Goal: Information Seeking & Learning: Check status

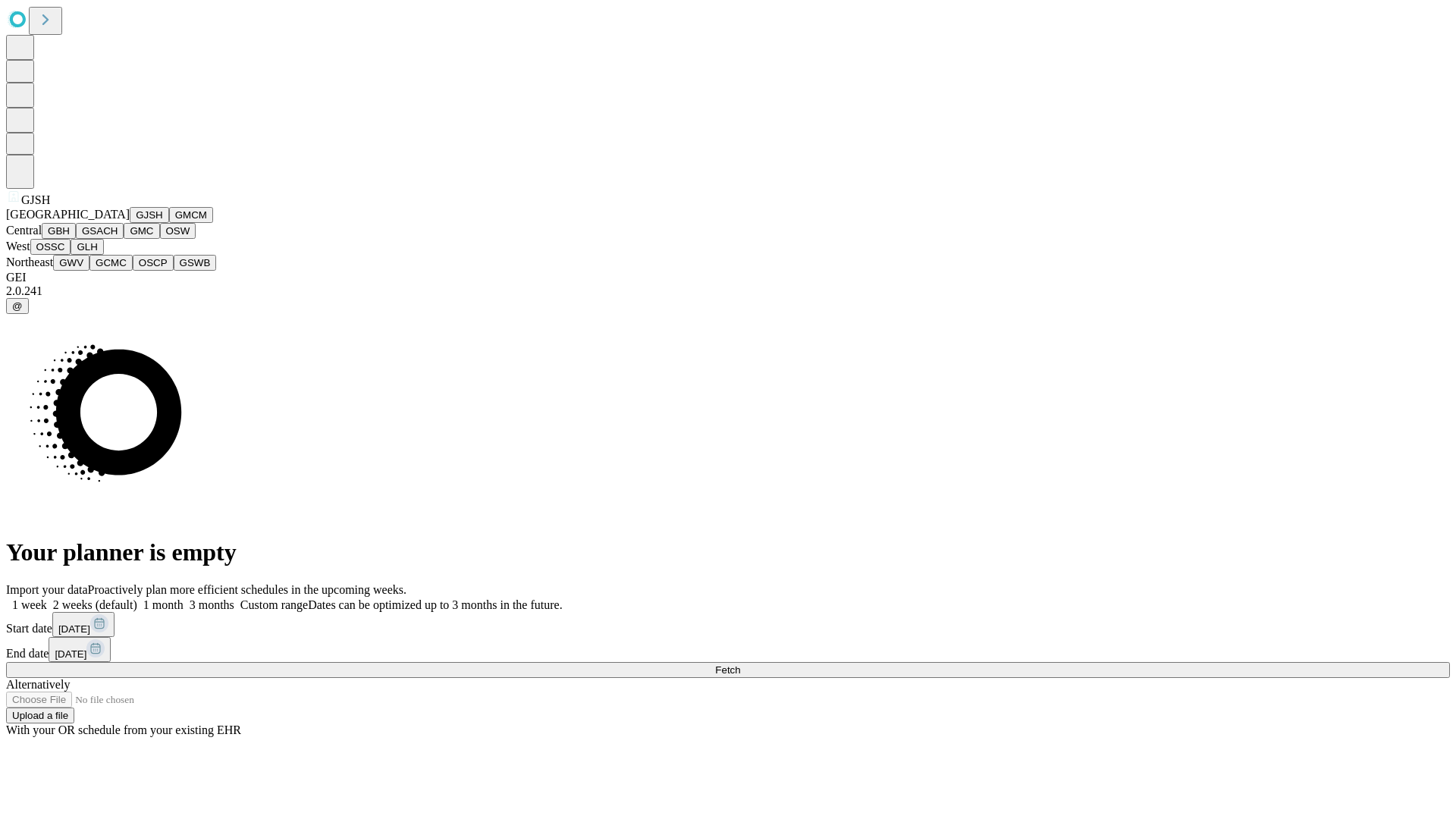
click at [130, 223] on button "GJSH" at bounding box center [150, 214] width 40 height 16
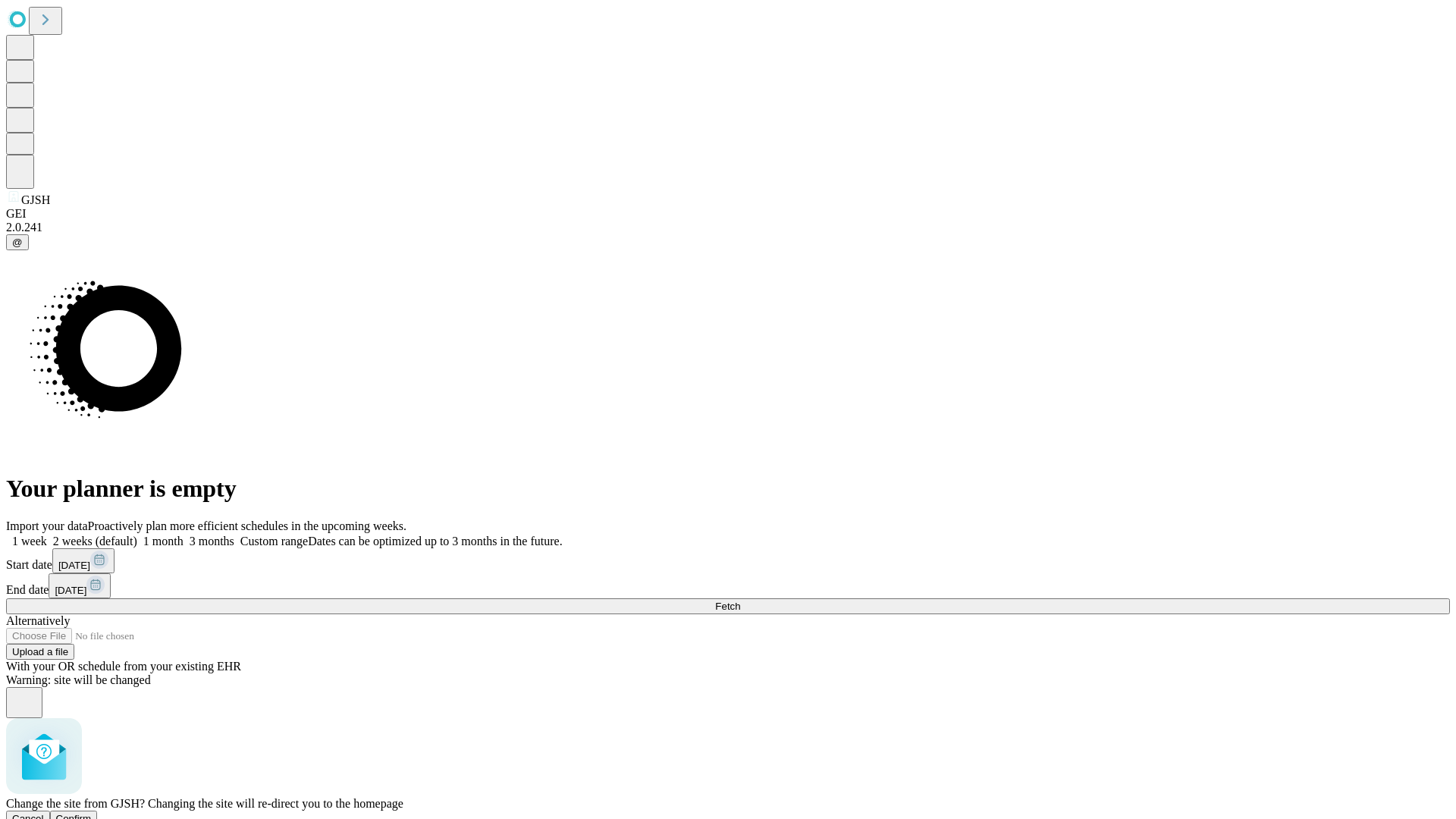
click at [92, 812] on span "Confirm" at bounding box center [74, 818] width 36 height 12
click at [137, 534] on label "2 weeks (default)" at bounding box center [92, 541] width 90 height 13
click at [740, 600] on span "Fetch" at bounding box center [727, 606] width 25 height 12
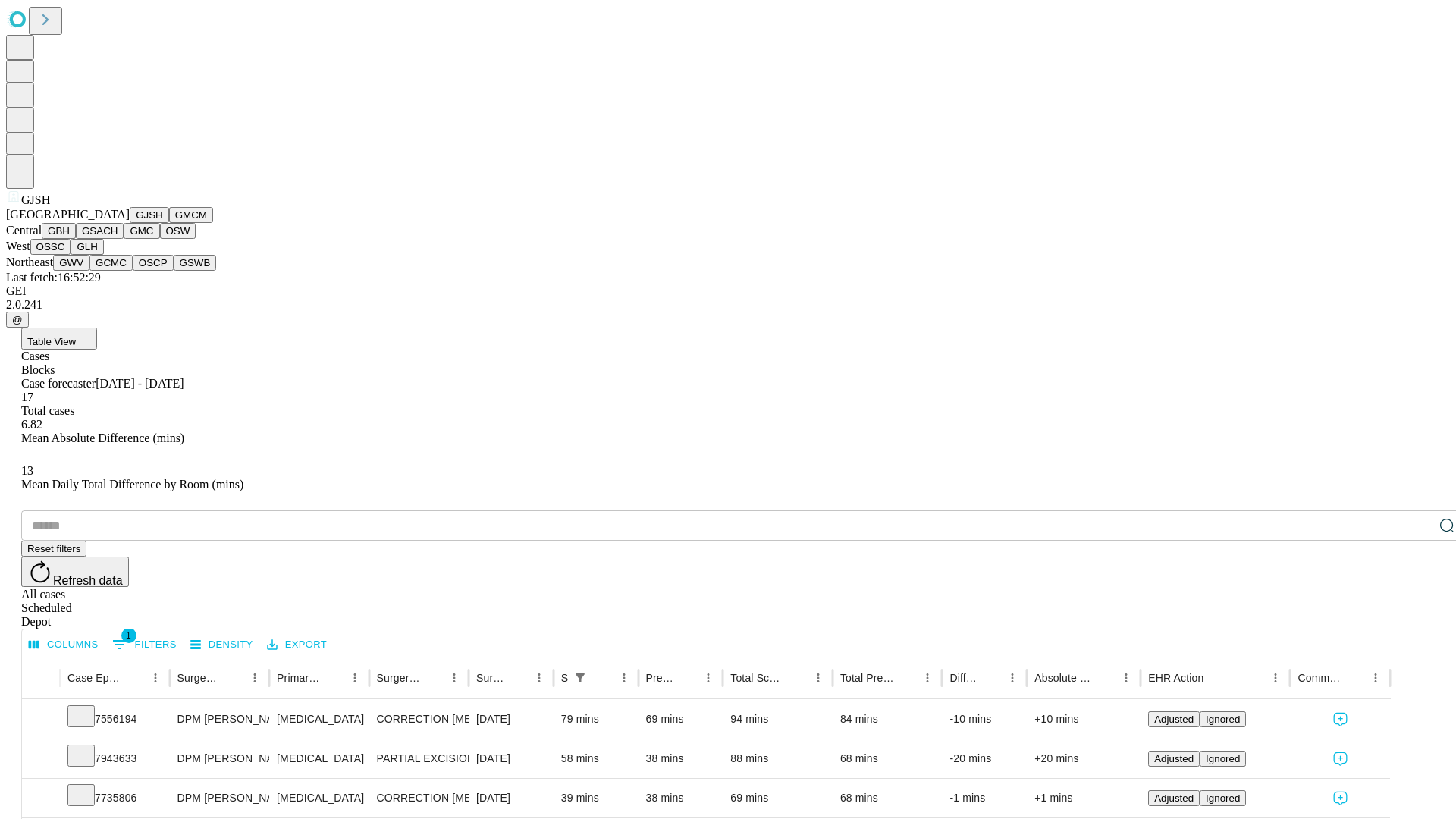
click at [169, 223] on button "GMCM" at bounding box center [190, 214] width 44 height 16
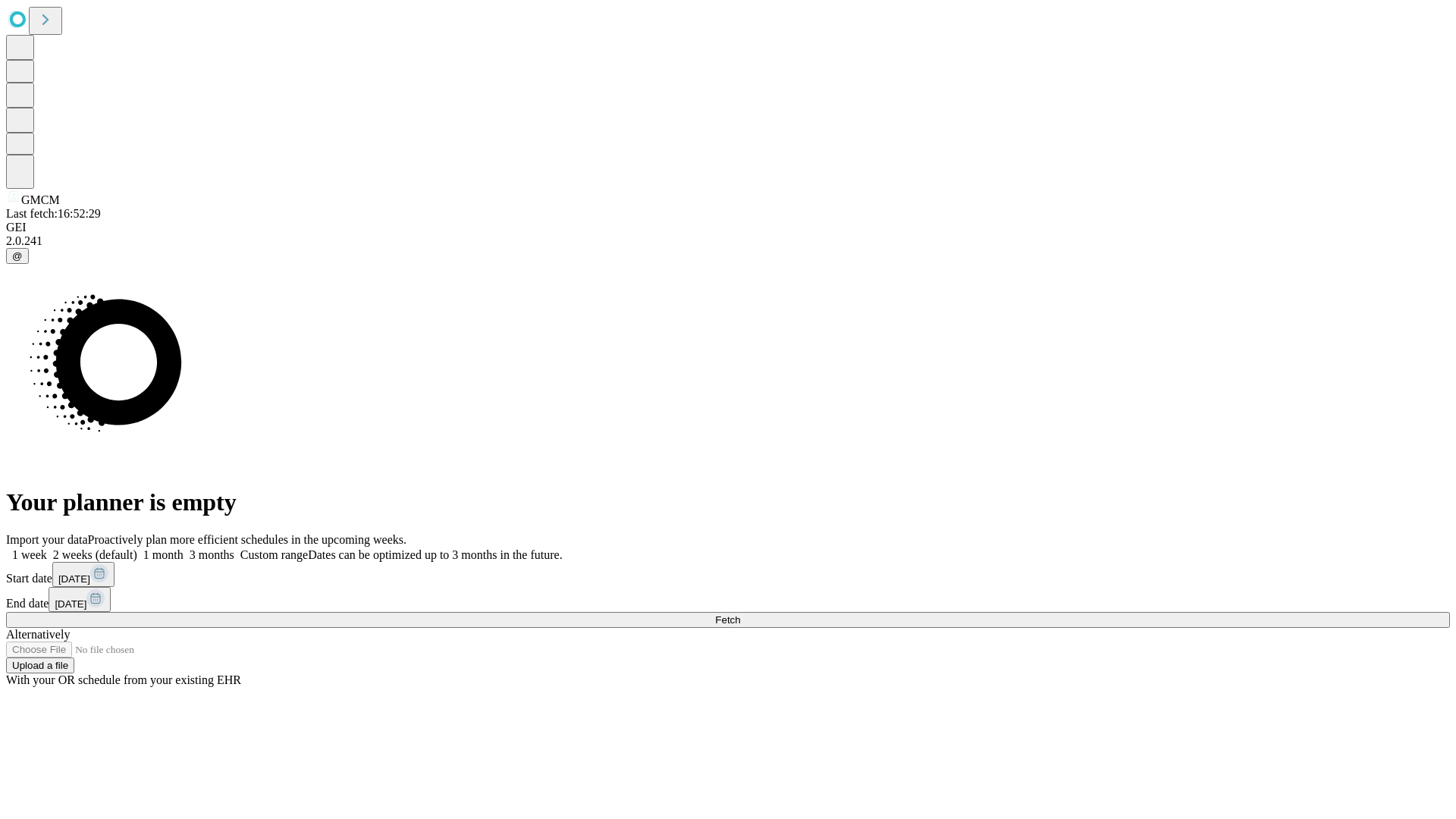
click at [137, 548] on label "2 weeks (default)" at bounding box center [92, 555] width 90 height 13
click at [740, 614] on span "Fetch" at bounding box center [727, 620] width 25 height 12
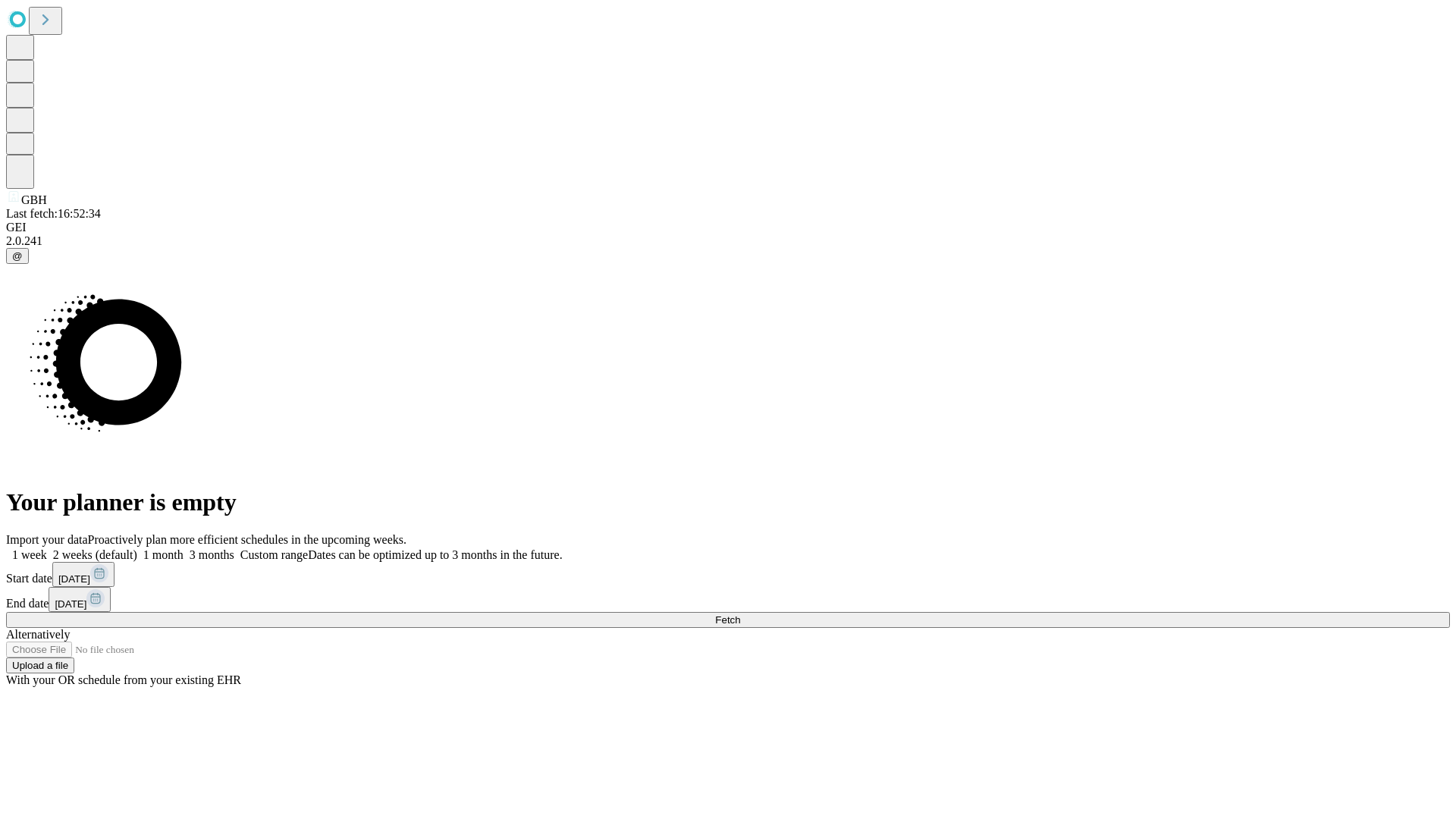
click at [137, 548] on label "2 weeks (default)" at bounding box center [92, 555] width 90 height 13
click at [740, 614] on span "Fetch" at bounding box center [727, 620] width 25 height 12
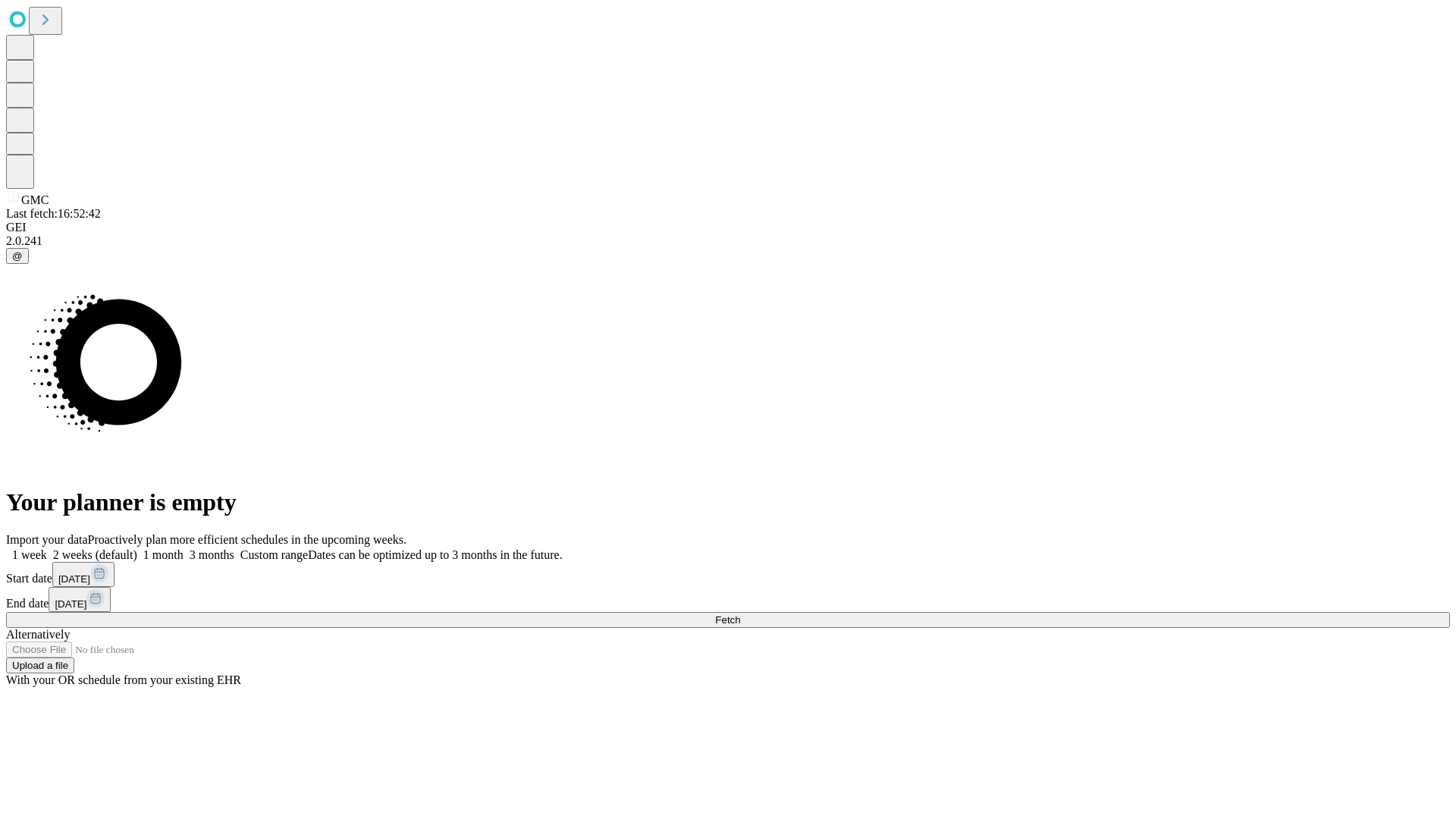
click at [137, 548] on label "2 weeks (default)" at bounding box center [92, 555] width 90 height 13
click at [740, 614] on span "Fetch" at bounding box center [727, 620] width 25 height 12
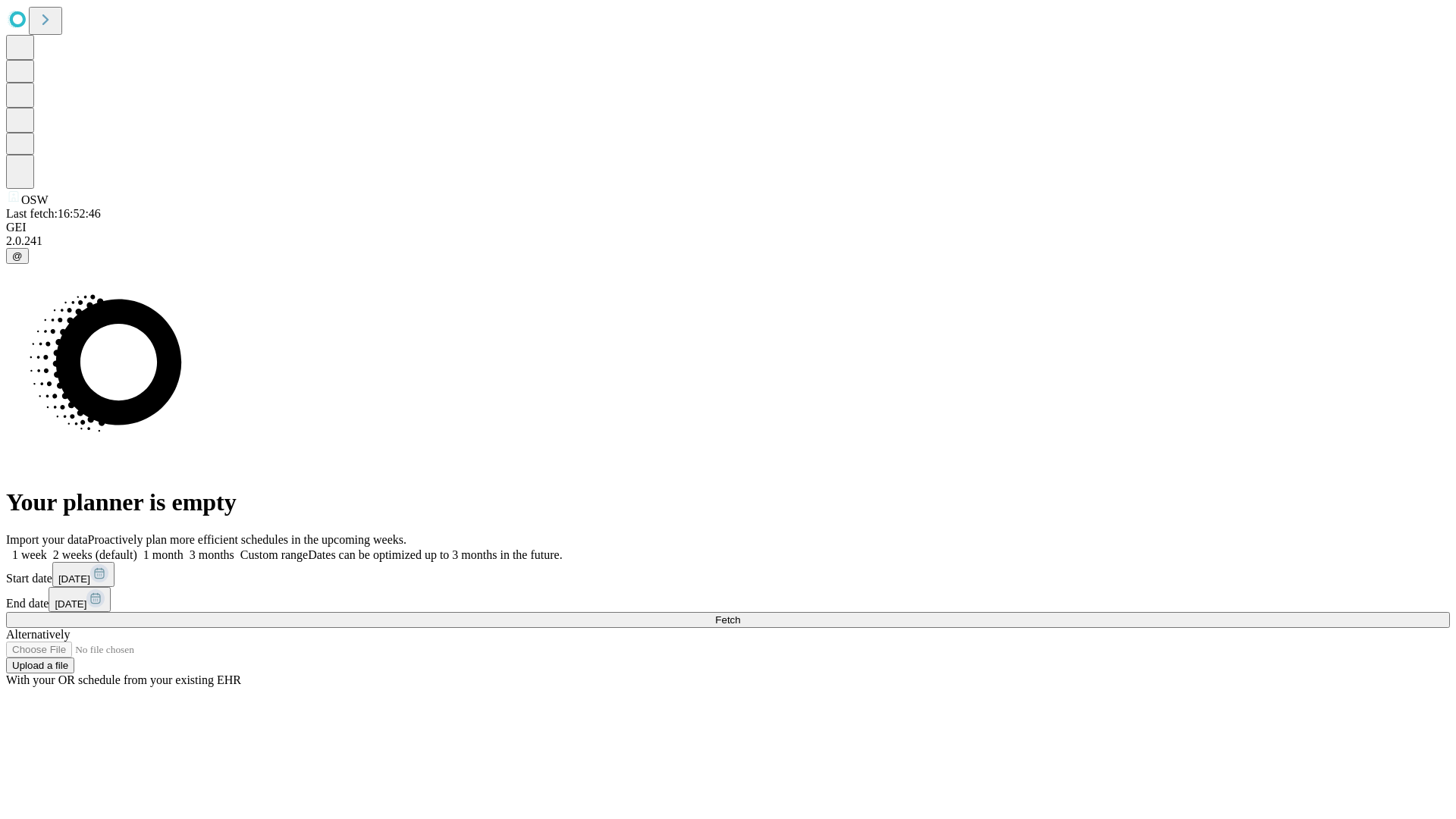
click at [137, 548] on label "2 weeks (default)" at bounding box center [92, 555] width 90 height 13
click at [740, 614] on span "Fetch" at bounding box center [727, 620] width 25 height 12
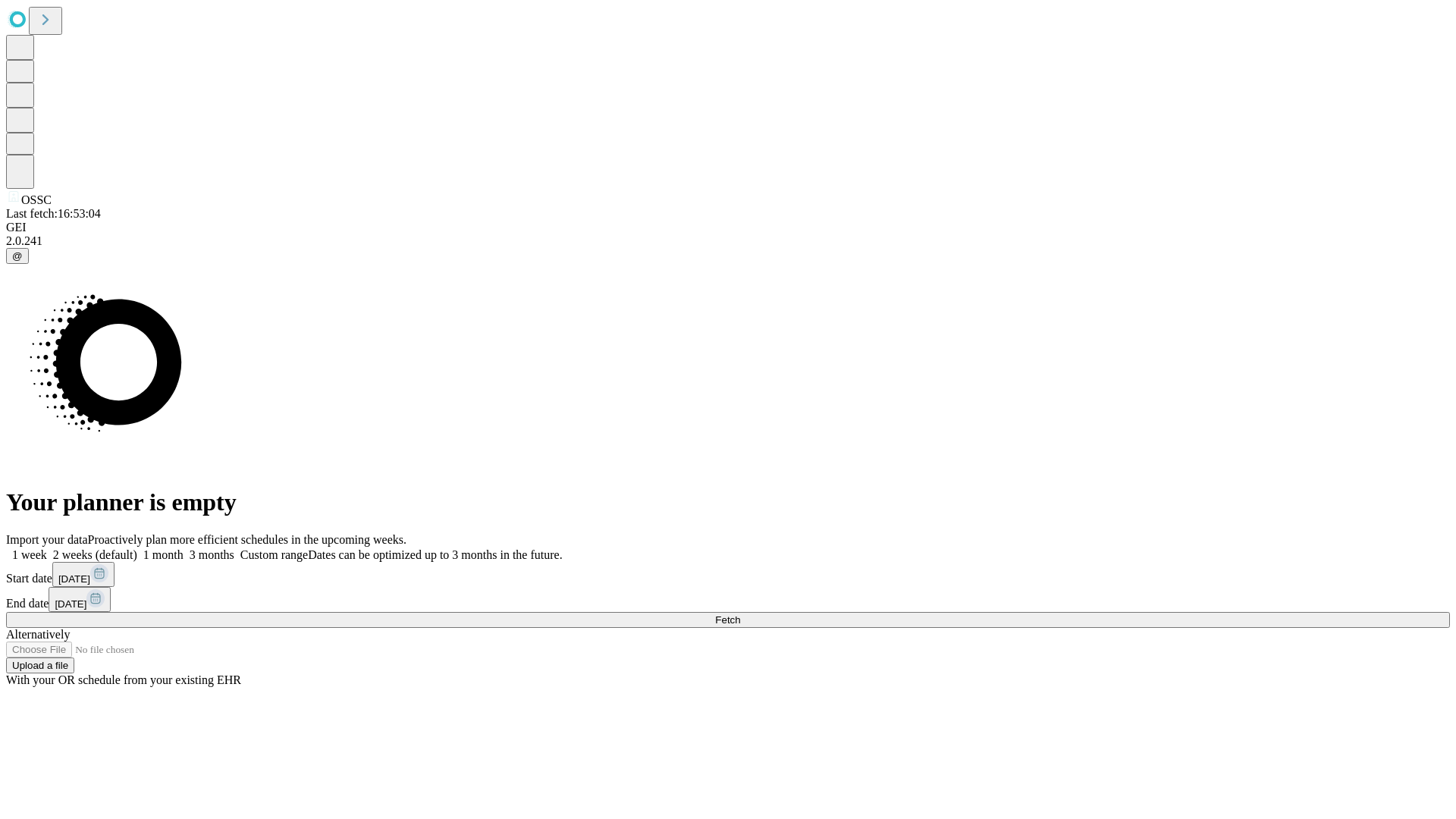
click at [137, 548] on label "2 weeks (default)" at bounding box center [92, 555] width 90 height 13
click at [740, 614] on span "Fetch" at bounding box center [727, 620] width 25 height 12
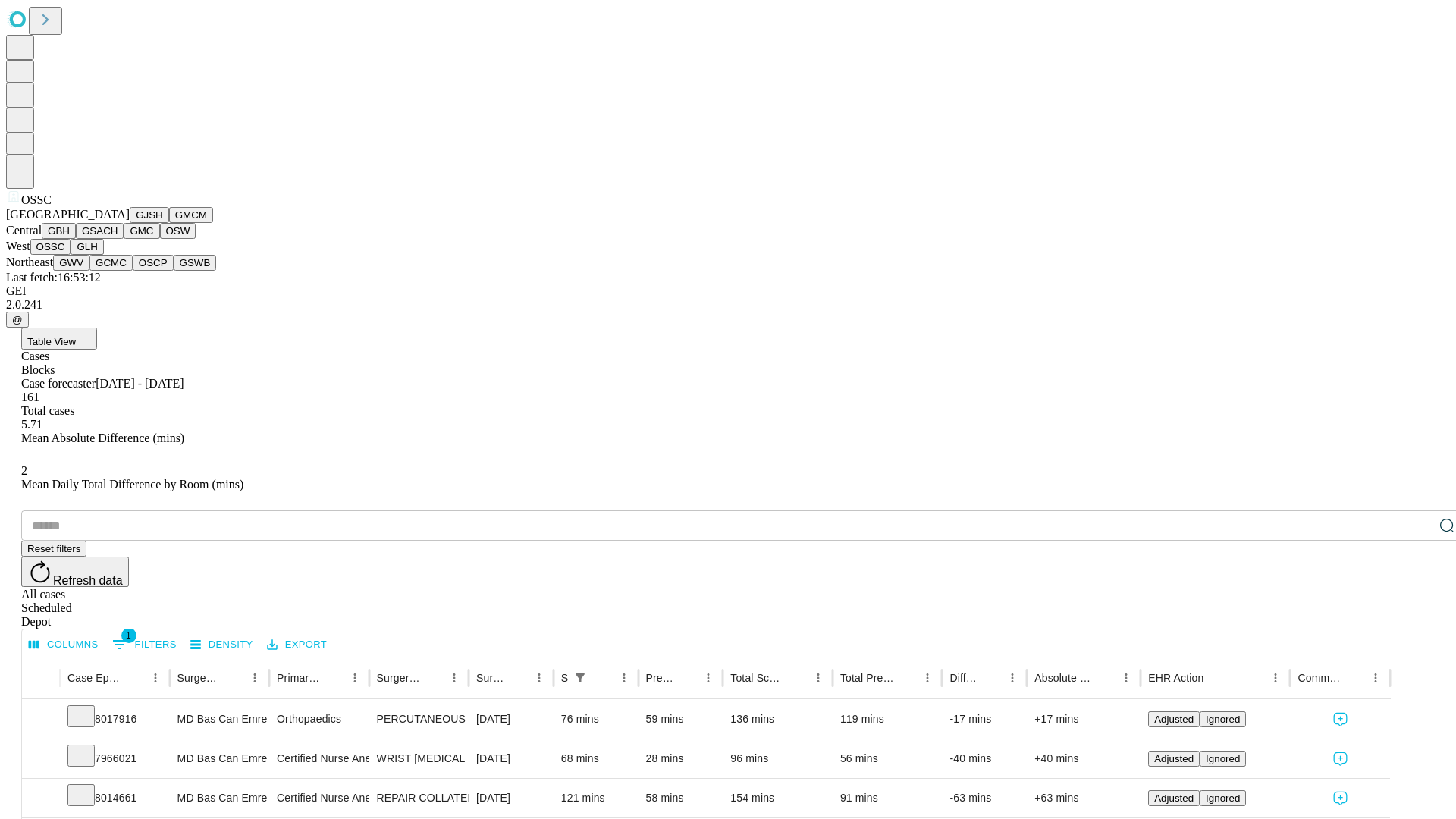
click at [104, 255] on button "GLH" at bounding box center [86, 246] width 32 height 16
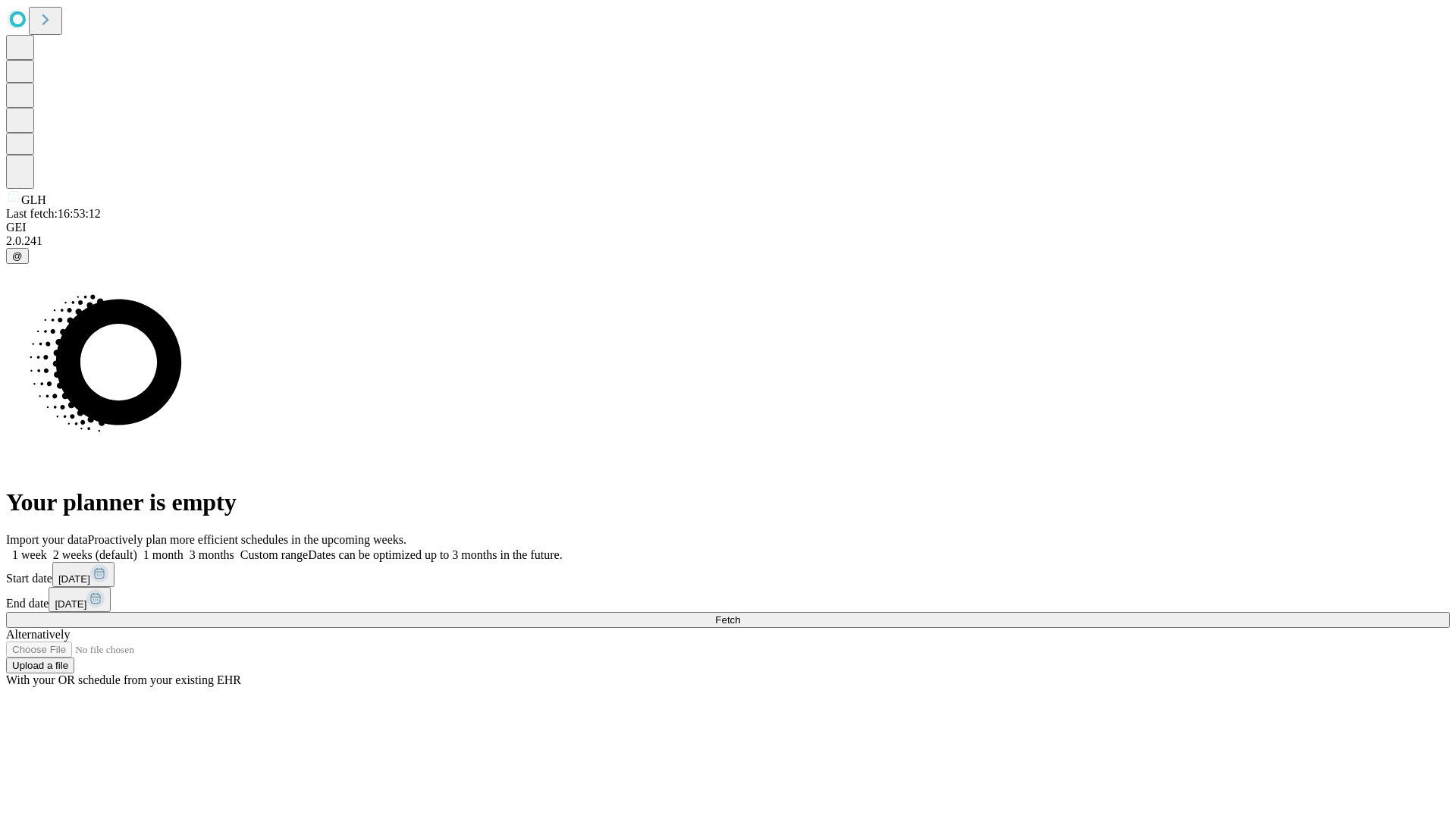
click at [137, 548] on label "2 weeks (default)" at bounding box center [92, 555] width 90 height 13
click at [740, 614] on span "Fetch" at bounding box center [727, 620] width 25 height 12
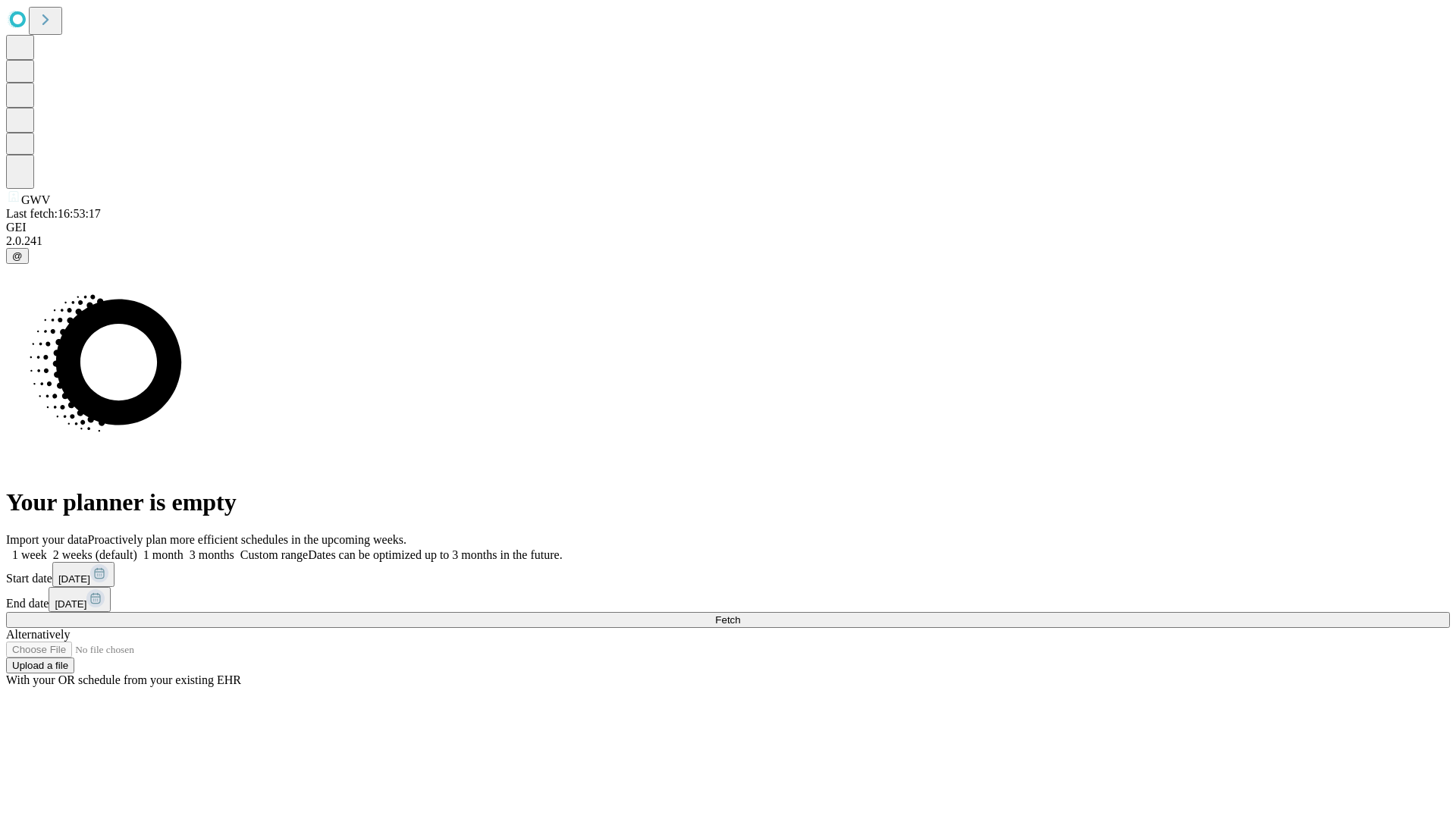
click at [137, 548] on label "2 weeks (default)" at bounding box center [92, 555] width 90 height 13
click at [740, 614] on span "Fetch" at bounding box center [727, 620] width 25 height 12
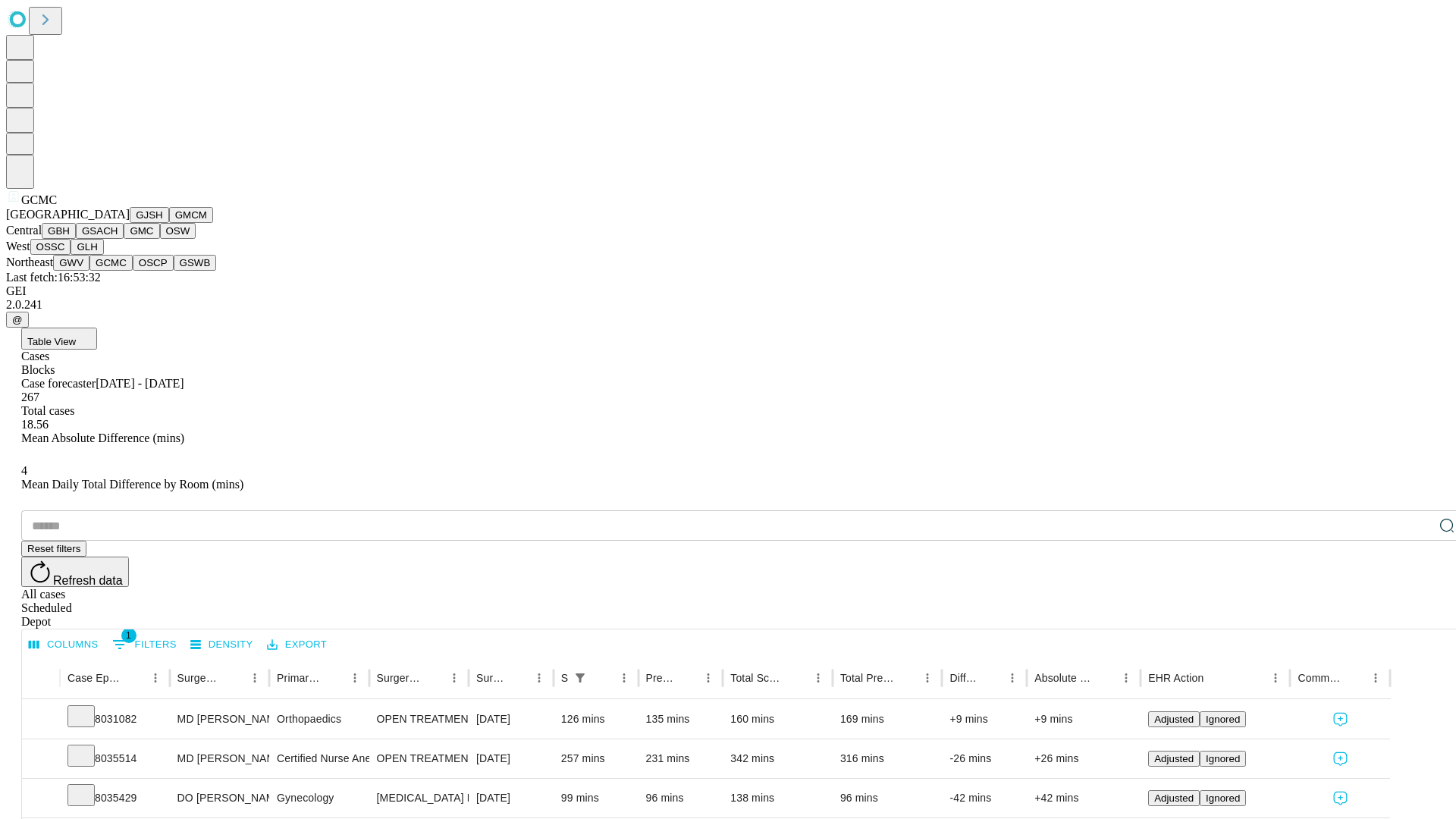
click at [133, 271] on button "OSCP" at bounding box center [152, 263] width 41 height 16
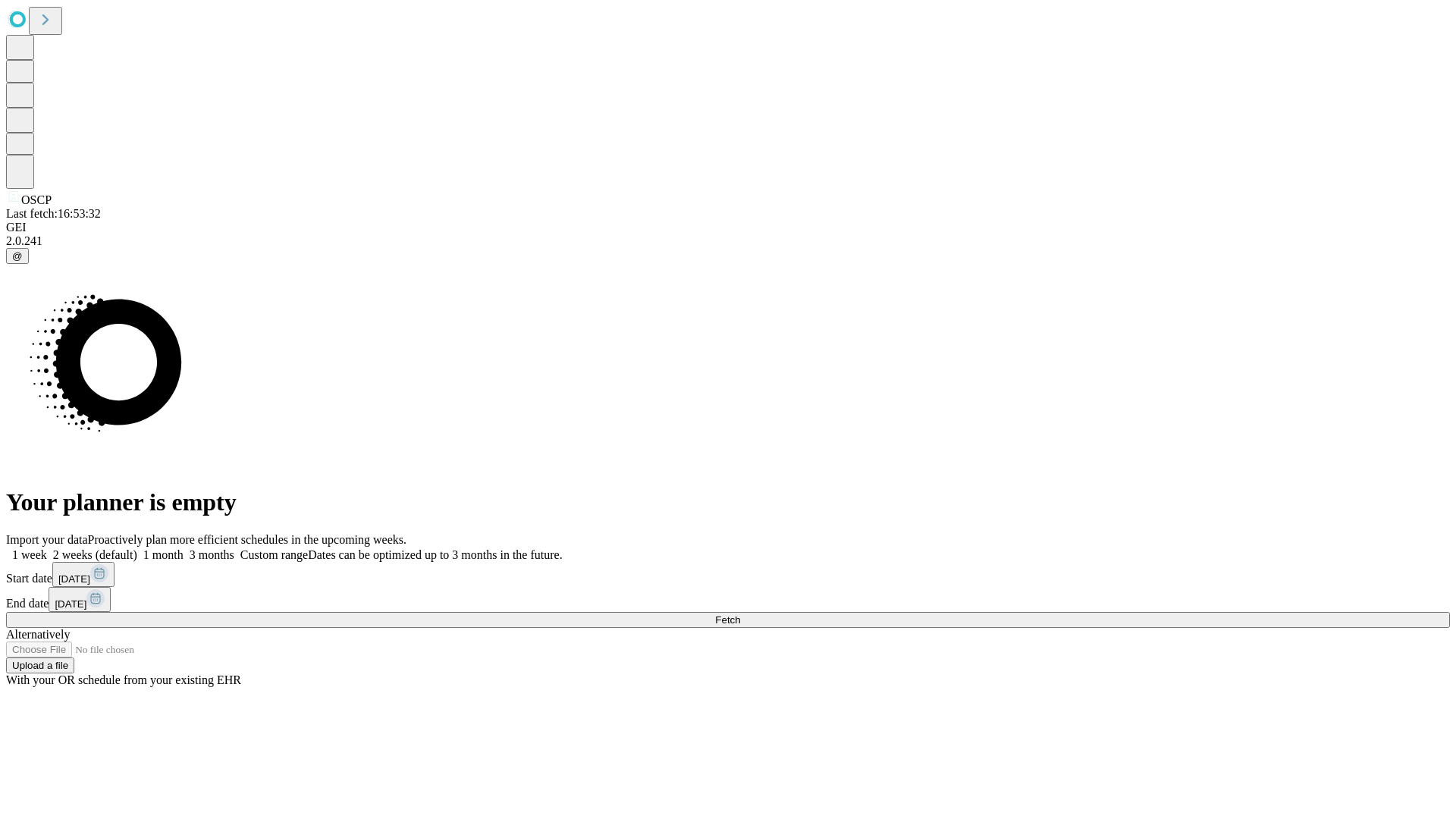
click at [740, 614] on span "Fetch" at bounding box center [727, 620] width 25 height 12
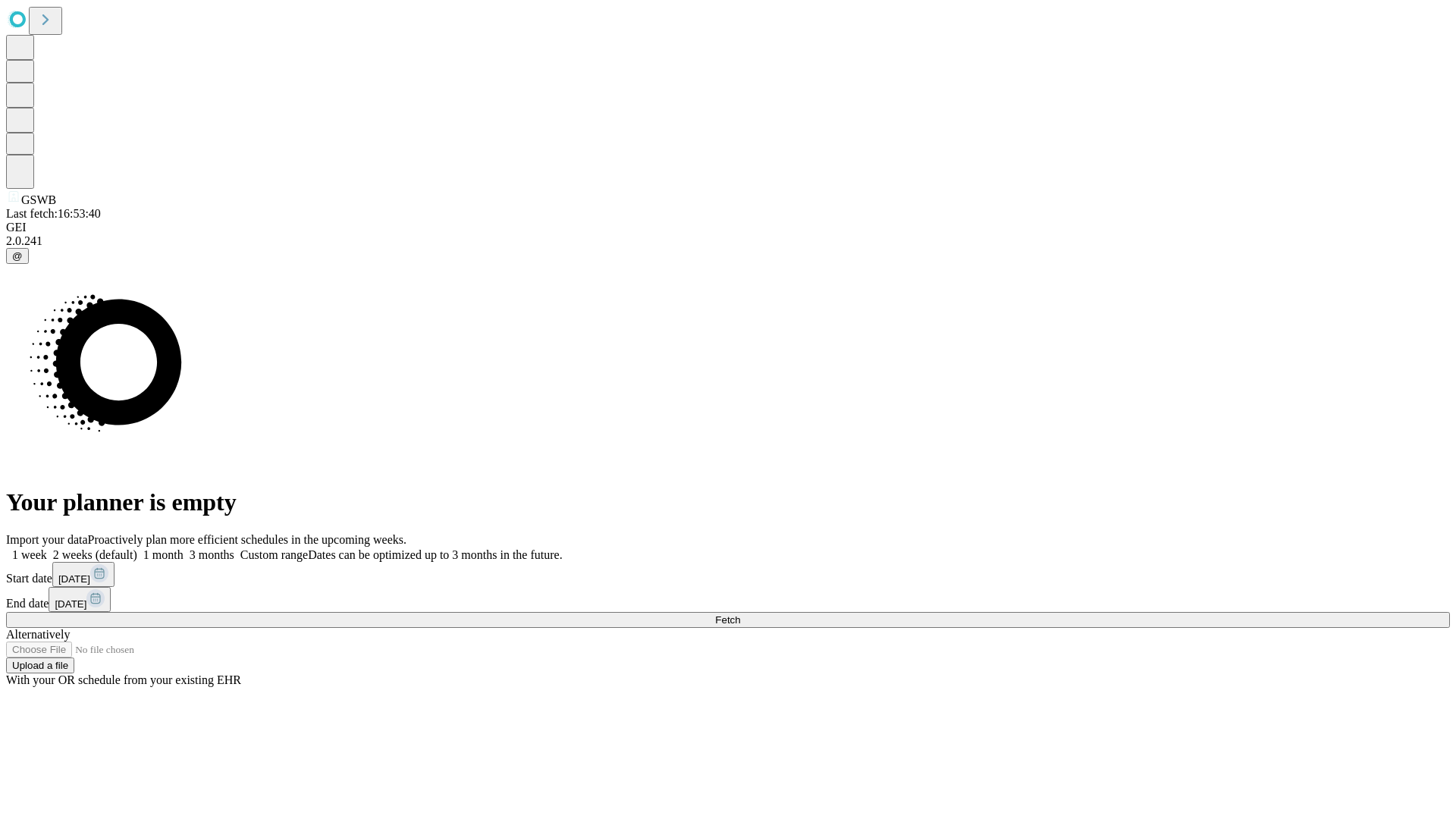
click at [137, 548] on label "2 weeks (default)" at bounding box center [92, 555] width 90 height 13
click at [740, 614] on span "Fetch" at bounding box center [727, 620] width 25 height 12
